Goal: Navigation & Orientation: Find specific page/section

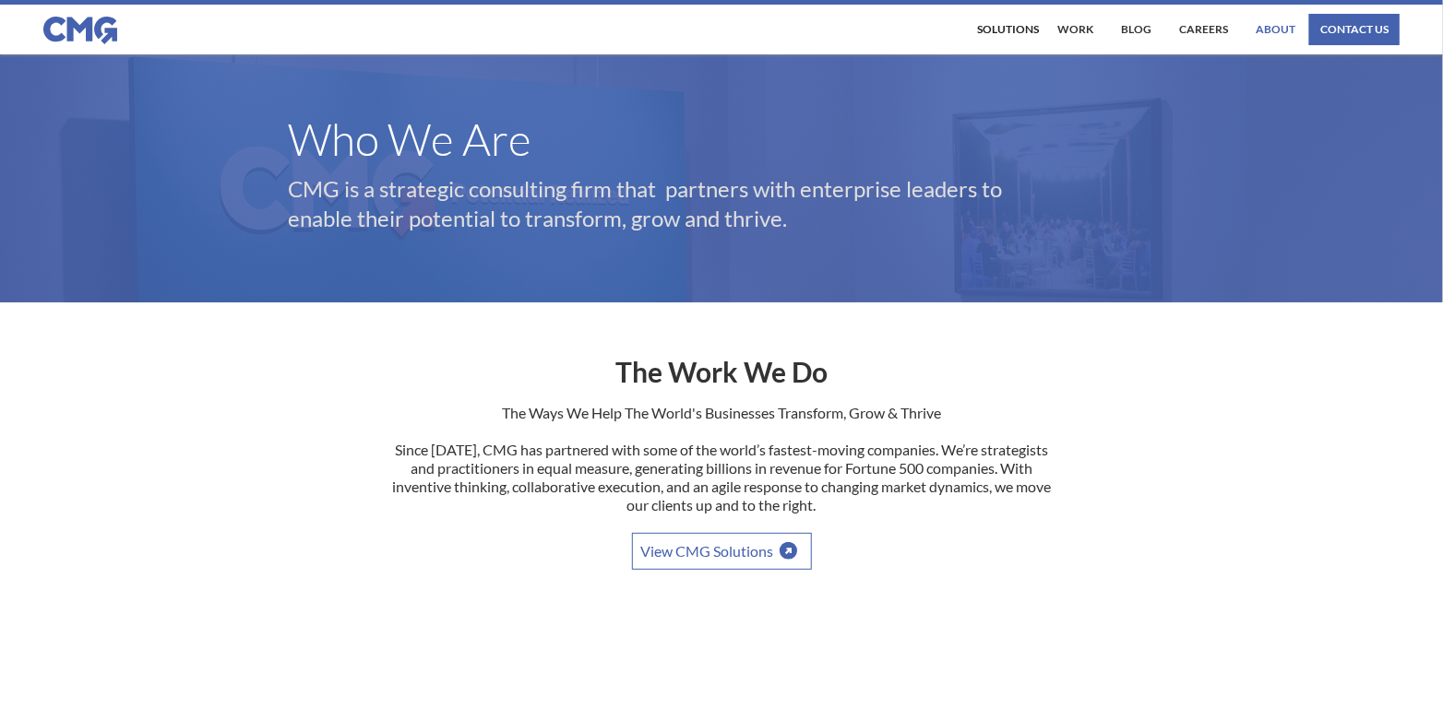
click at [1265, 28] on link "About" at bounding box center [1275, 29] width 49 height 31
click at [1215, 30] on link "Careers" at bounding box center [1203, 29] width 58 height 31
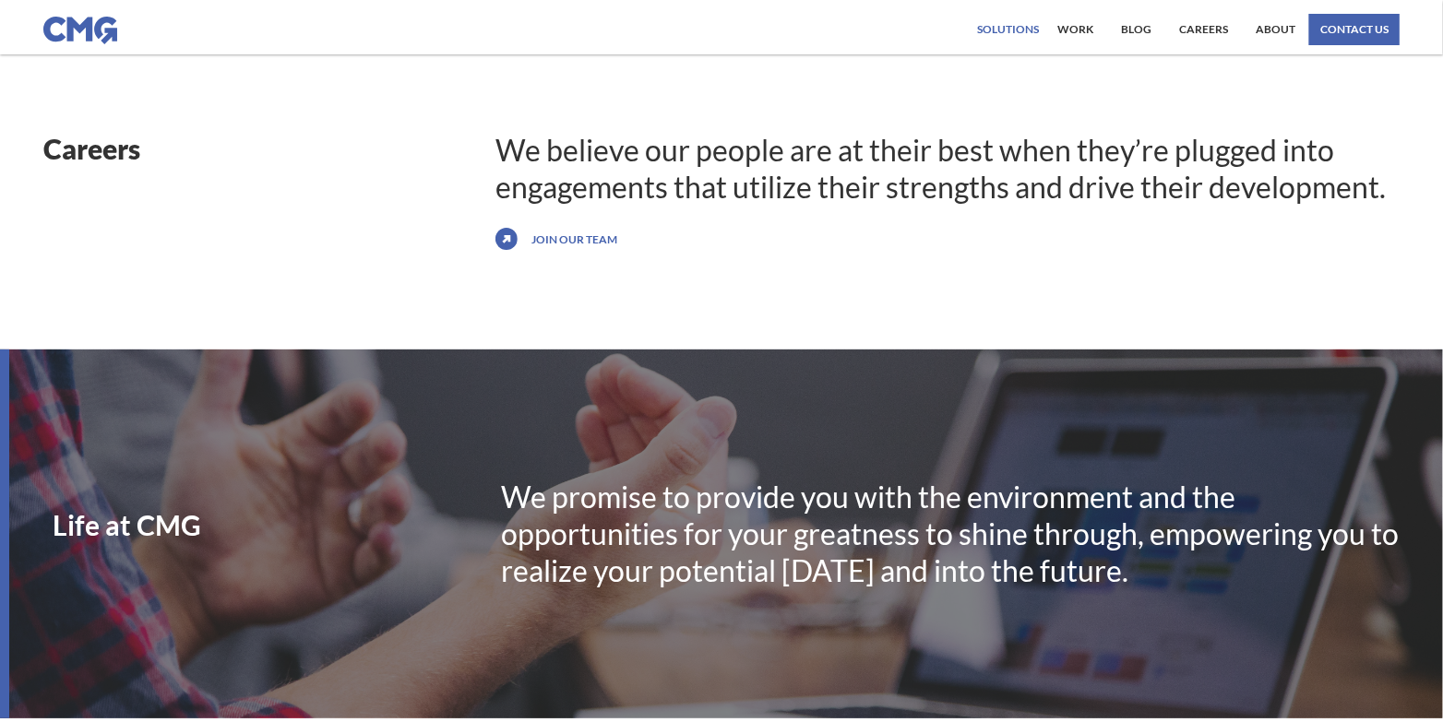
click at [1009, 24] on div "Solutions" at bounding box center [1008, 29] width 62 height 11
